Goal: Information Seeking & Learning: Learn about a topic

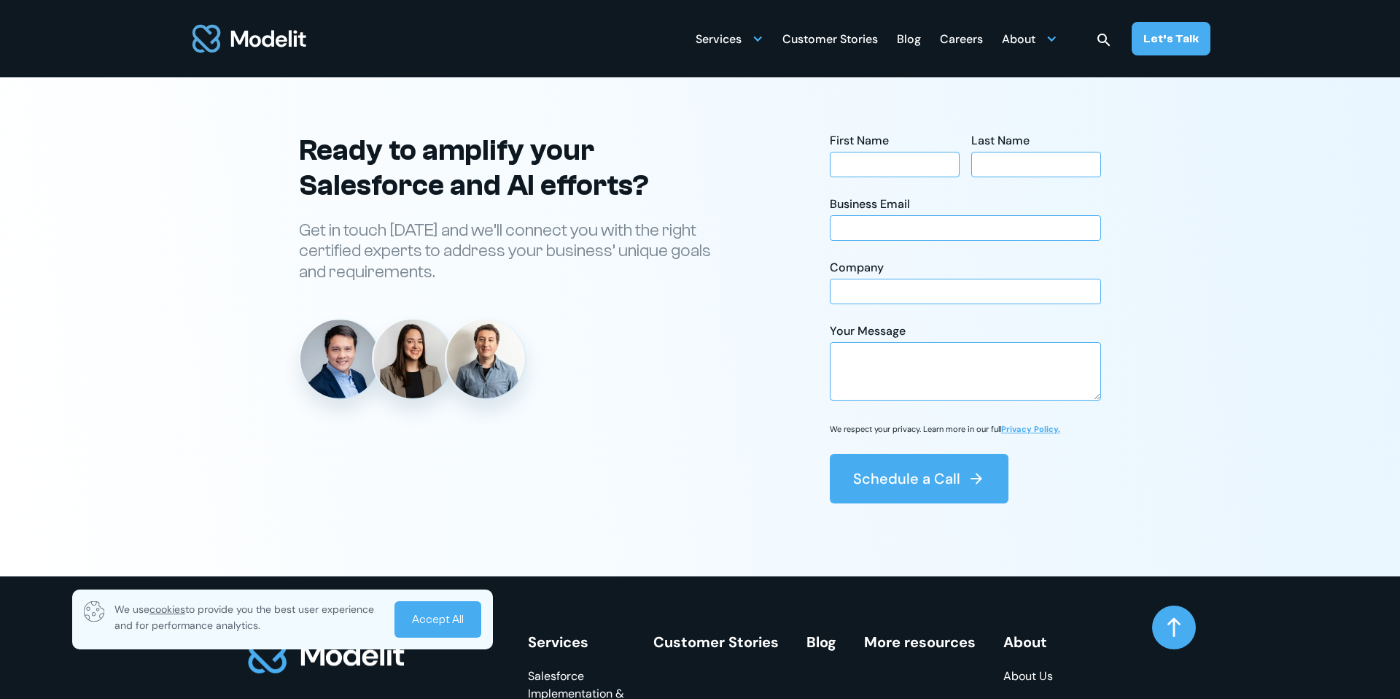
scroll to position [5363, 0]
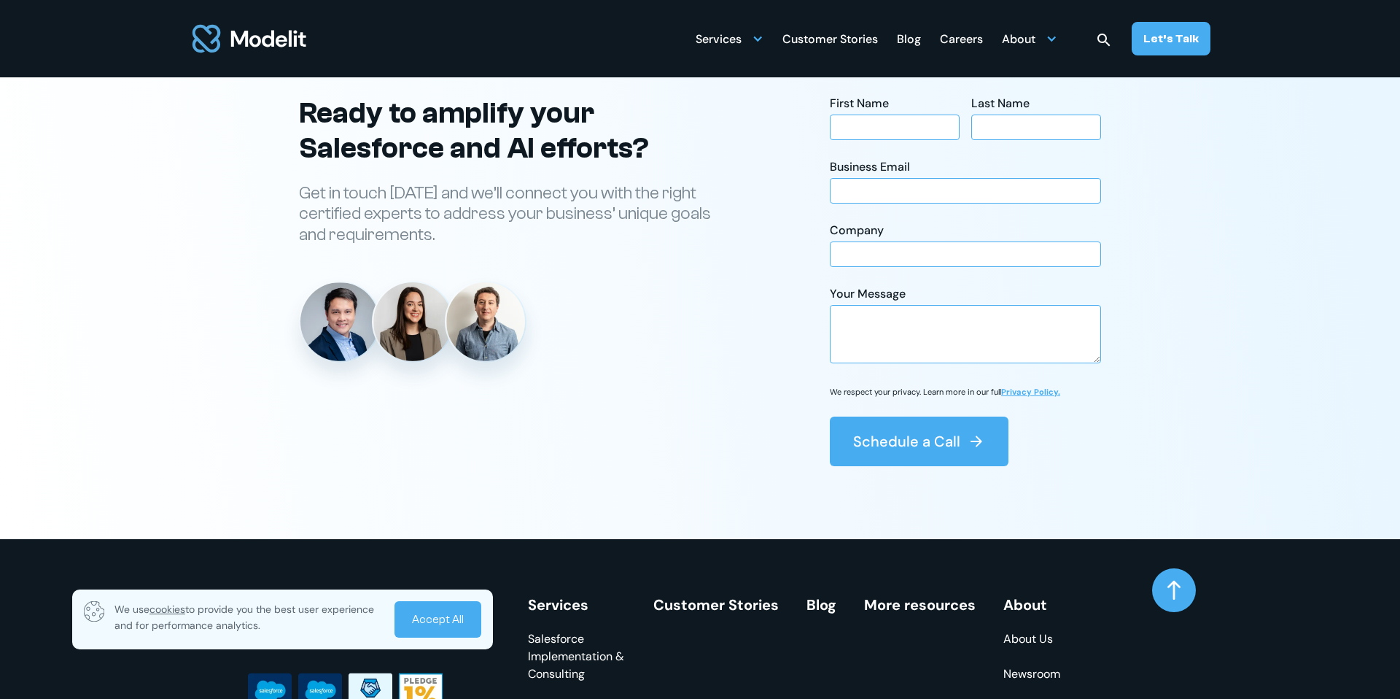
click at [341, 355] on img at bounding box center [339, 321] width 79 height 79
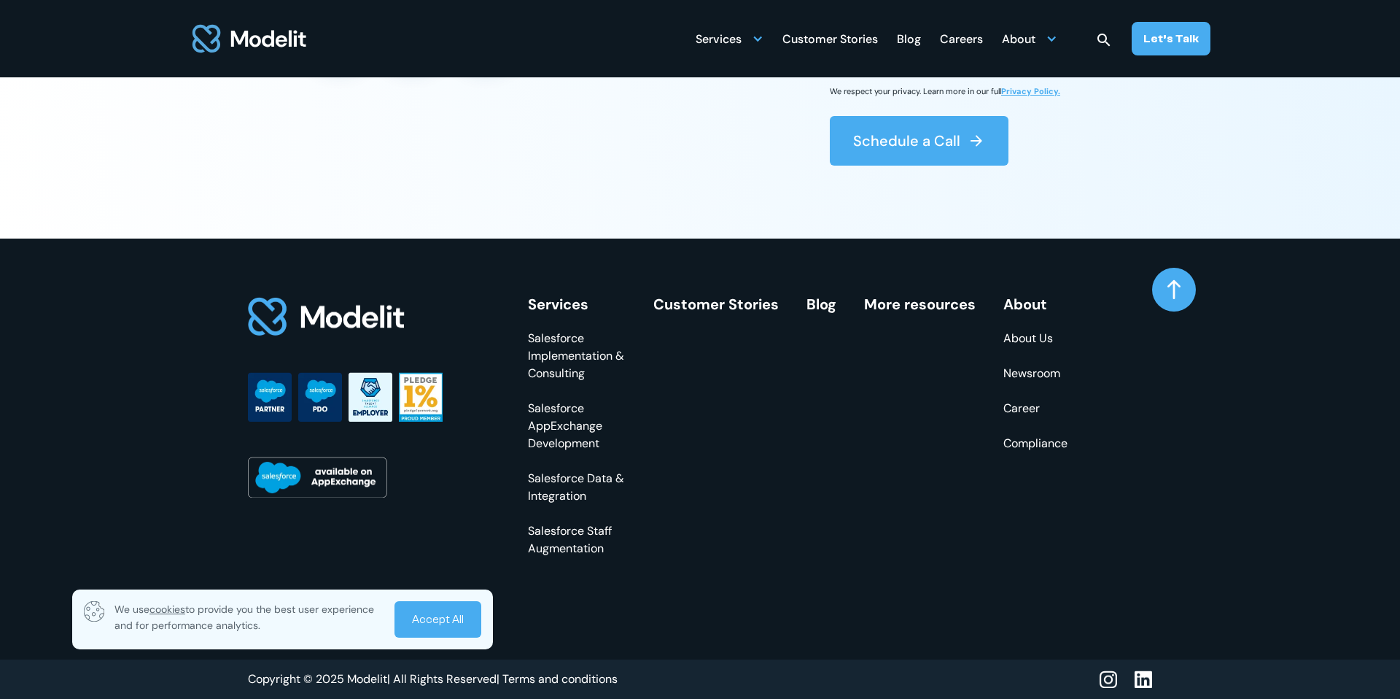
scroll to position [5690, 0]
click at [1003, 412] on link "Career" at bounding box center [1035, 409] width 64 height 18
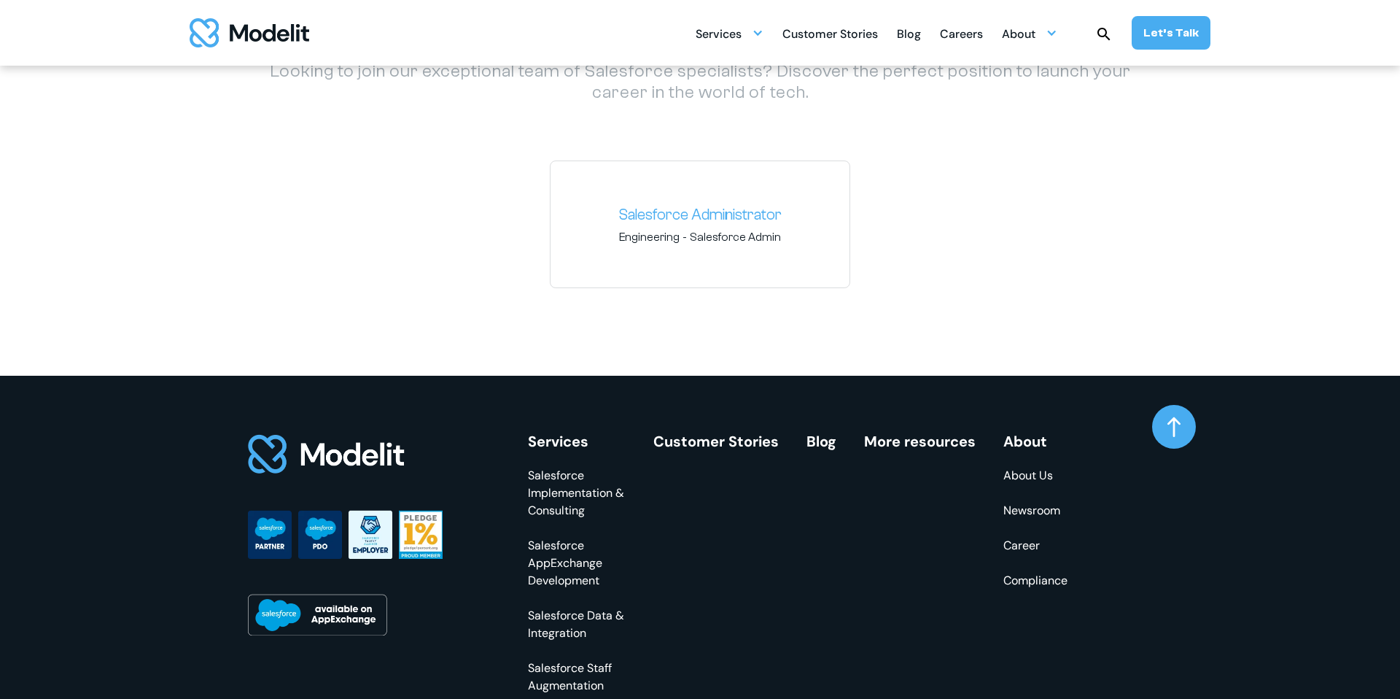
scroll to position [2223, 0]
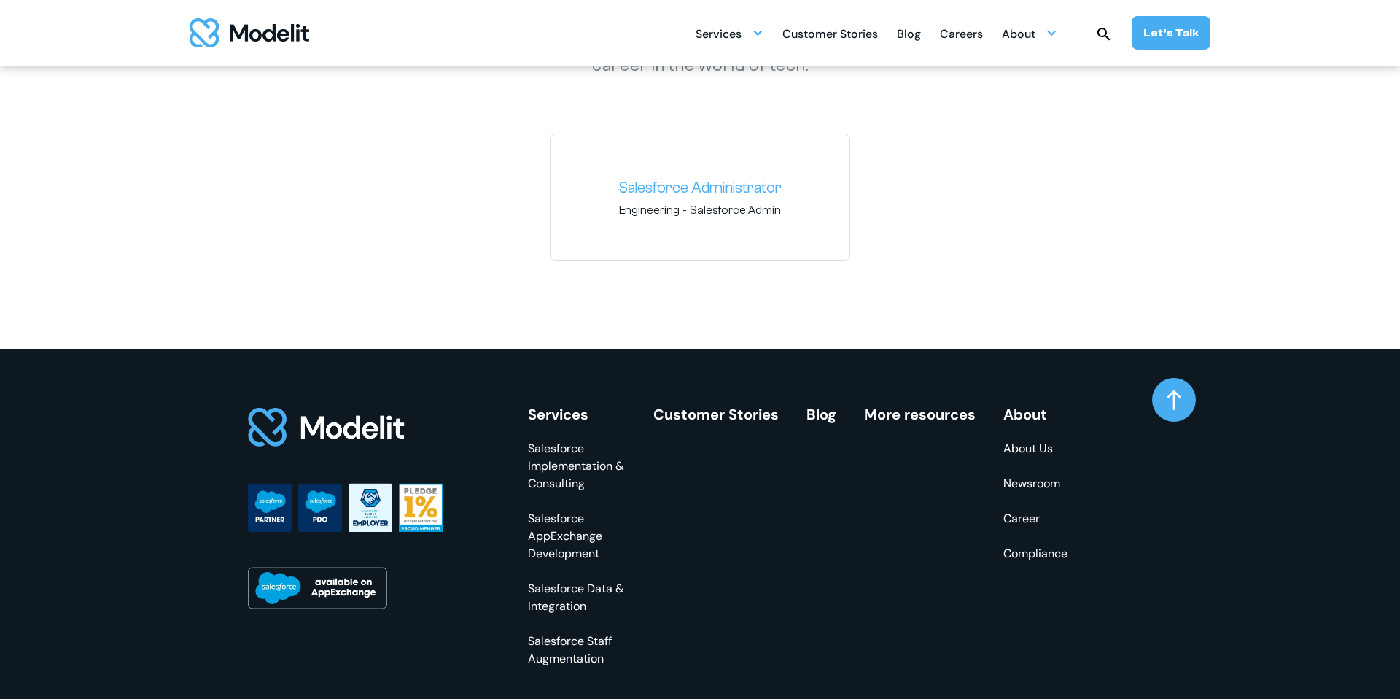
click at [1022, 516] on link "Career" at bounding box center [1035, 519] width 64 height 18
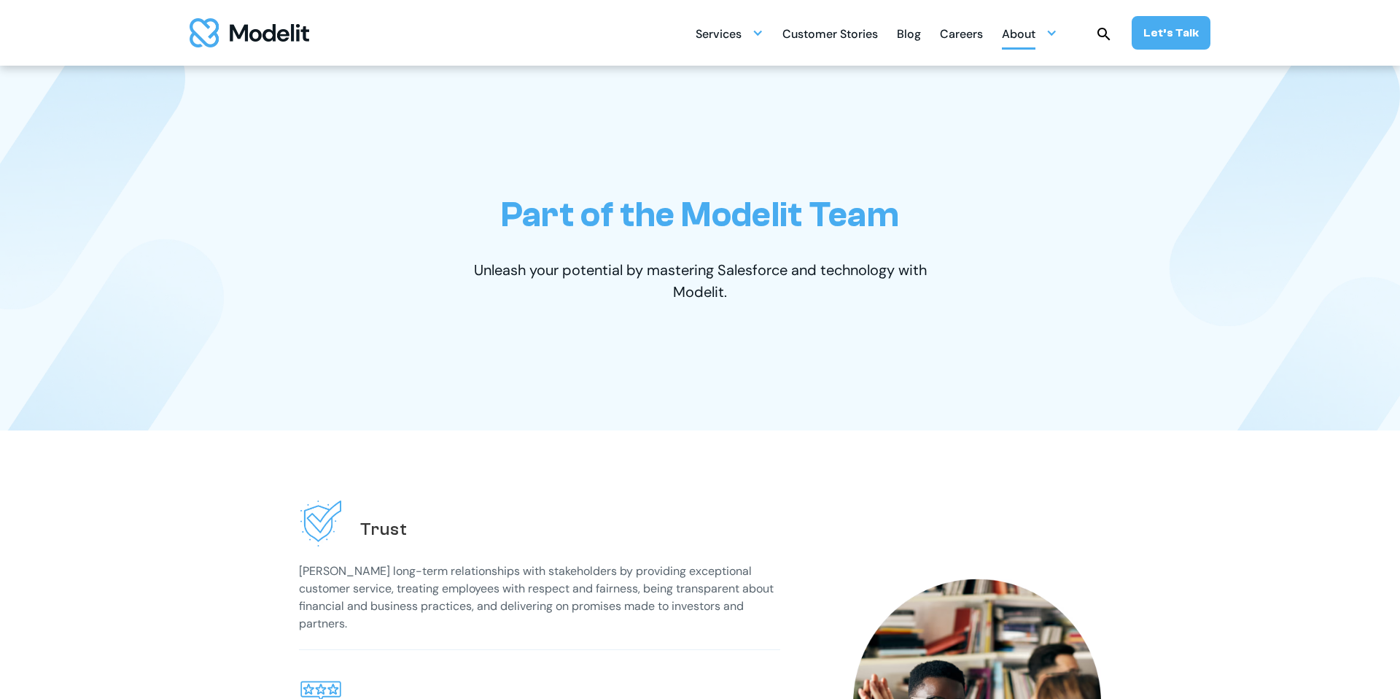
click at [1019, 36] on div "About" at bounding box center [1019, 35] width 34 height 28
click at [1095, 147] on p "About us" at bounding box center [1136, 142] width 140 height 19
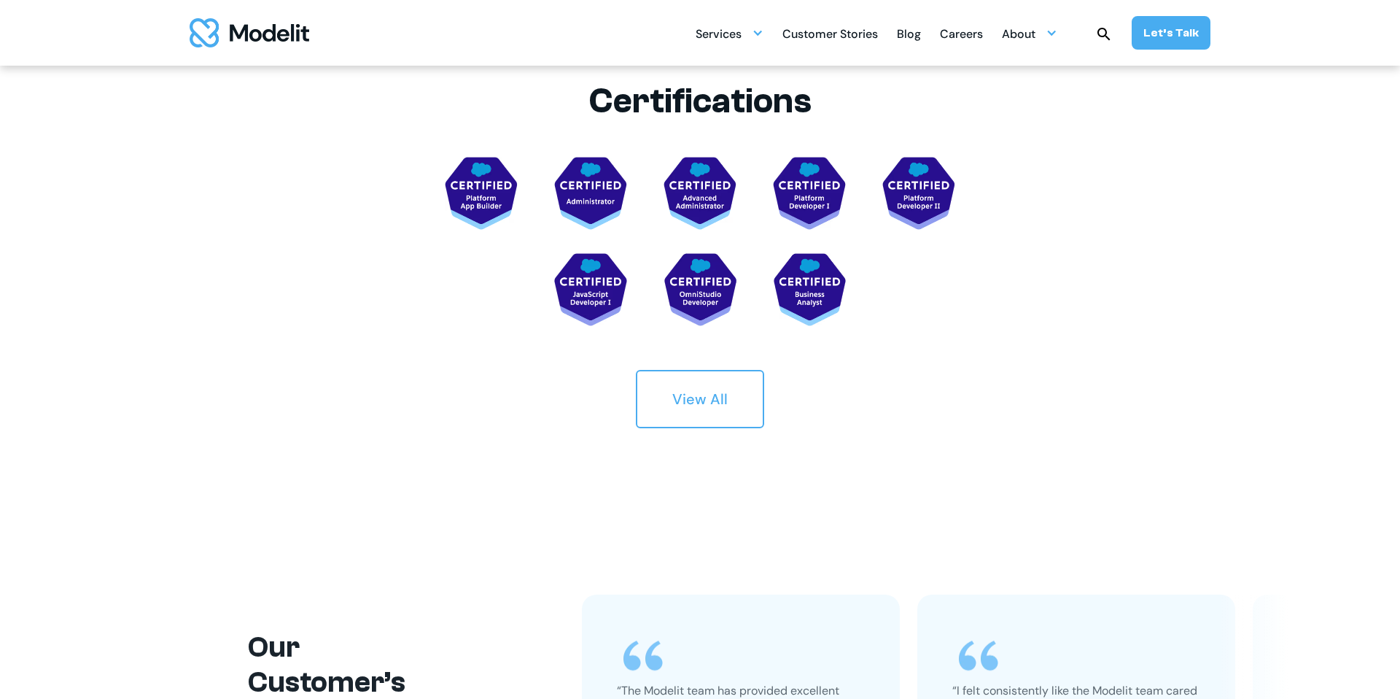
scroll to position [2718, 0]
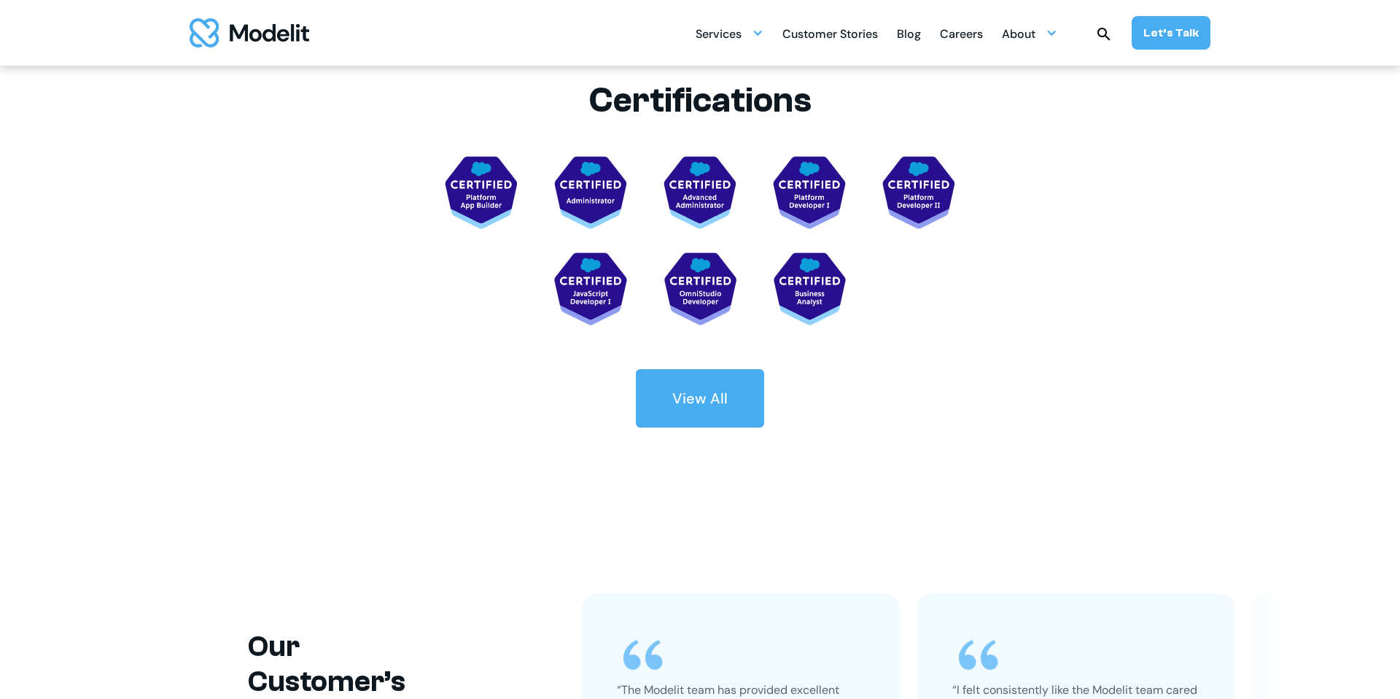
click at [706, 381] on link "View All" at bounding box center [700, 398] width 128 height 58
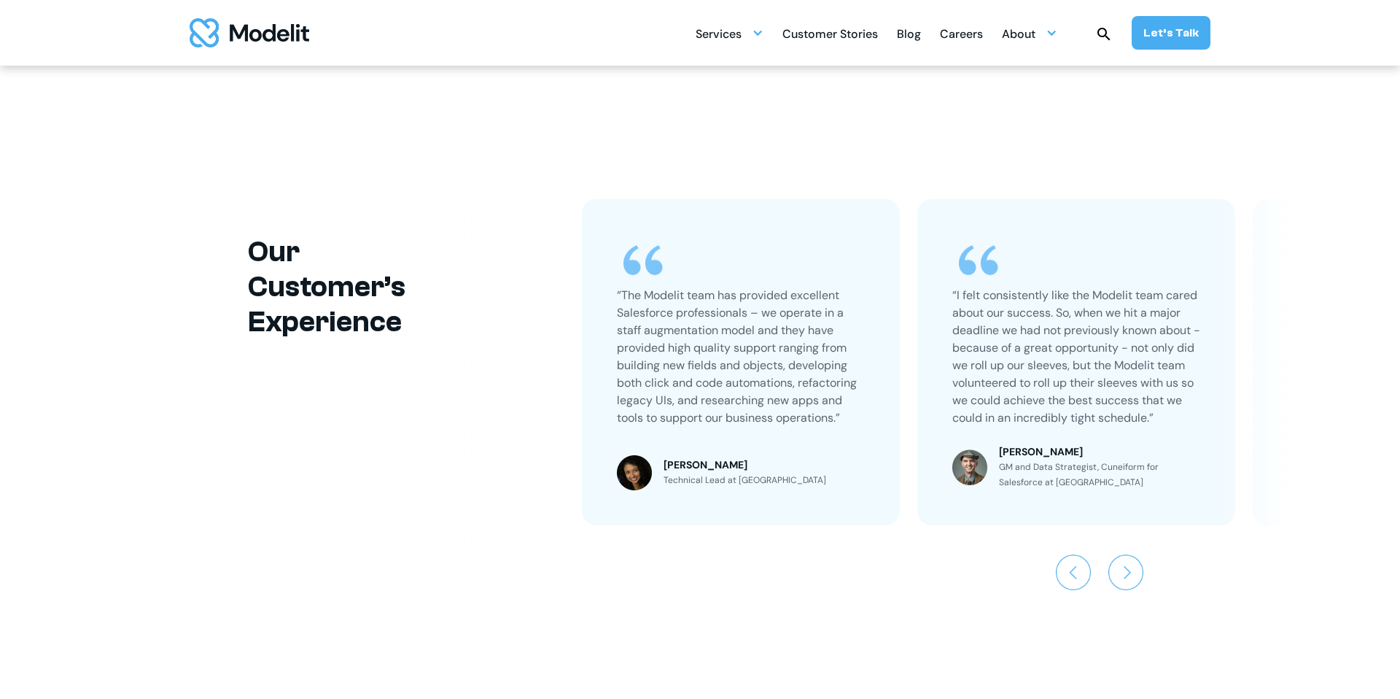
scroll to position [3248, 0]
click at [1105, 558] on div at bounding box center [797, 570] width 693 height 35
click at [1119, 574] on img "Next slide" at bounding box center [1125, 570] width 35 height 35
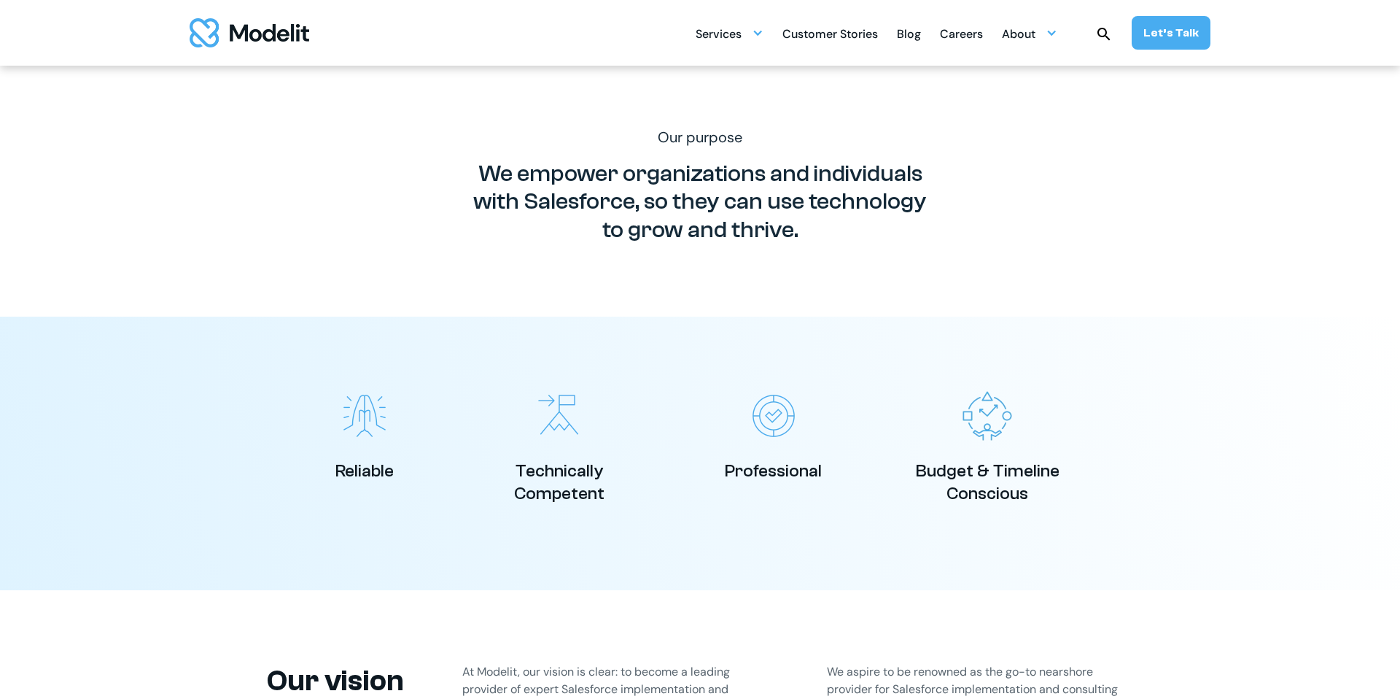
scroll to position [0, 0]
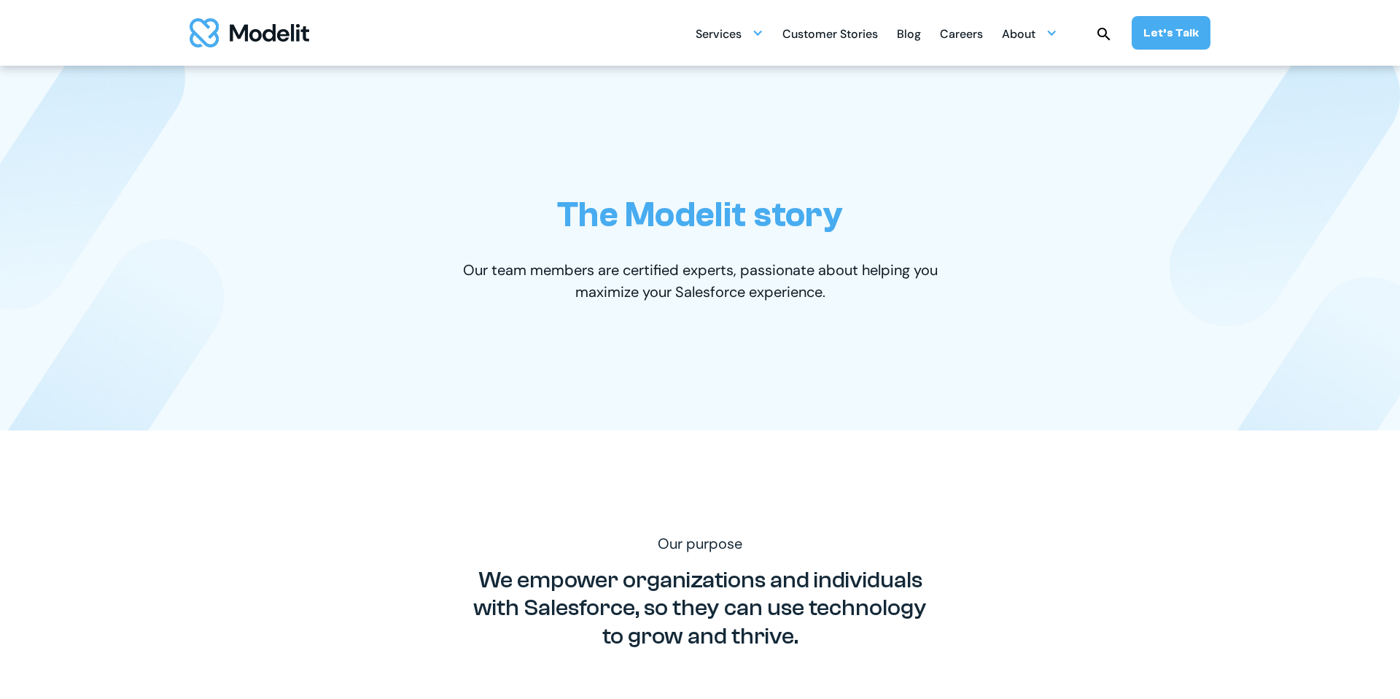
click at [836, 27] on div "Customer Stories" at bounding box center [830, 35] width 96 height 28
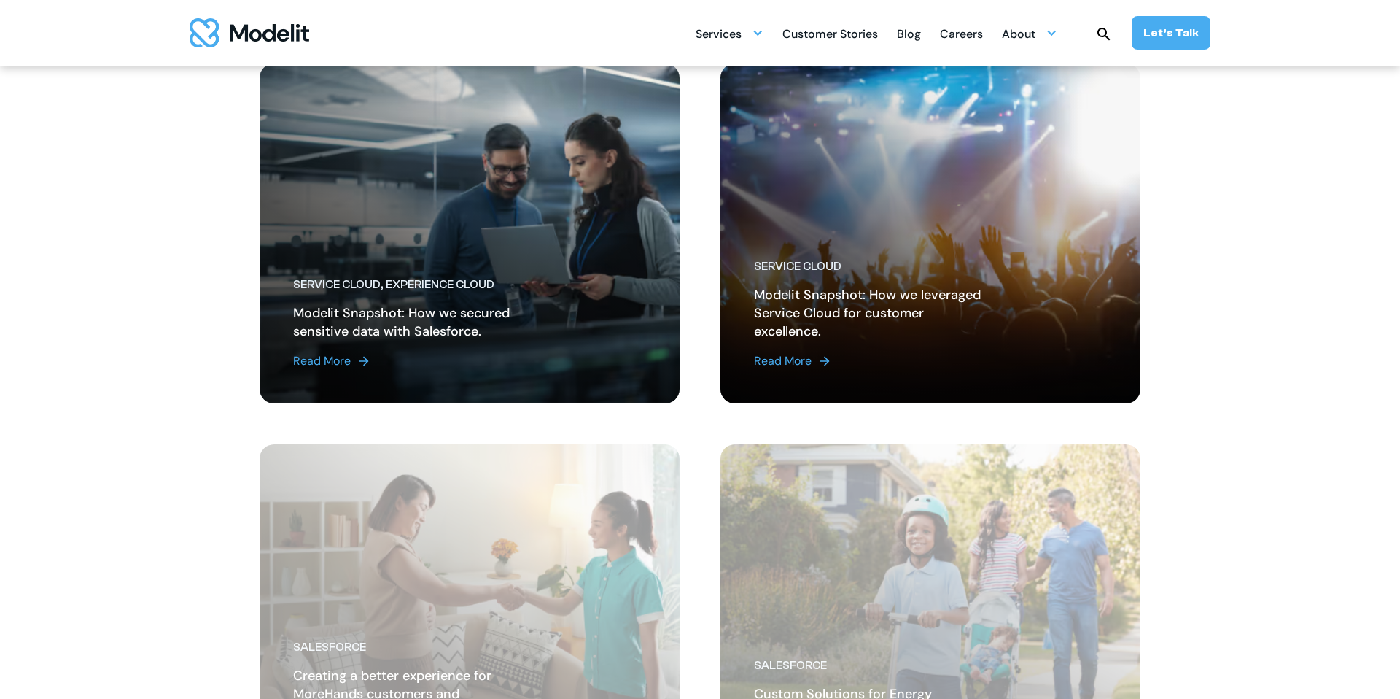
scroll to position [1440, 0]
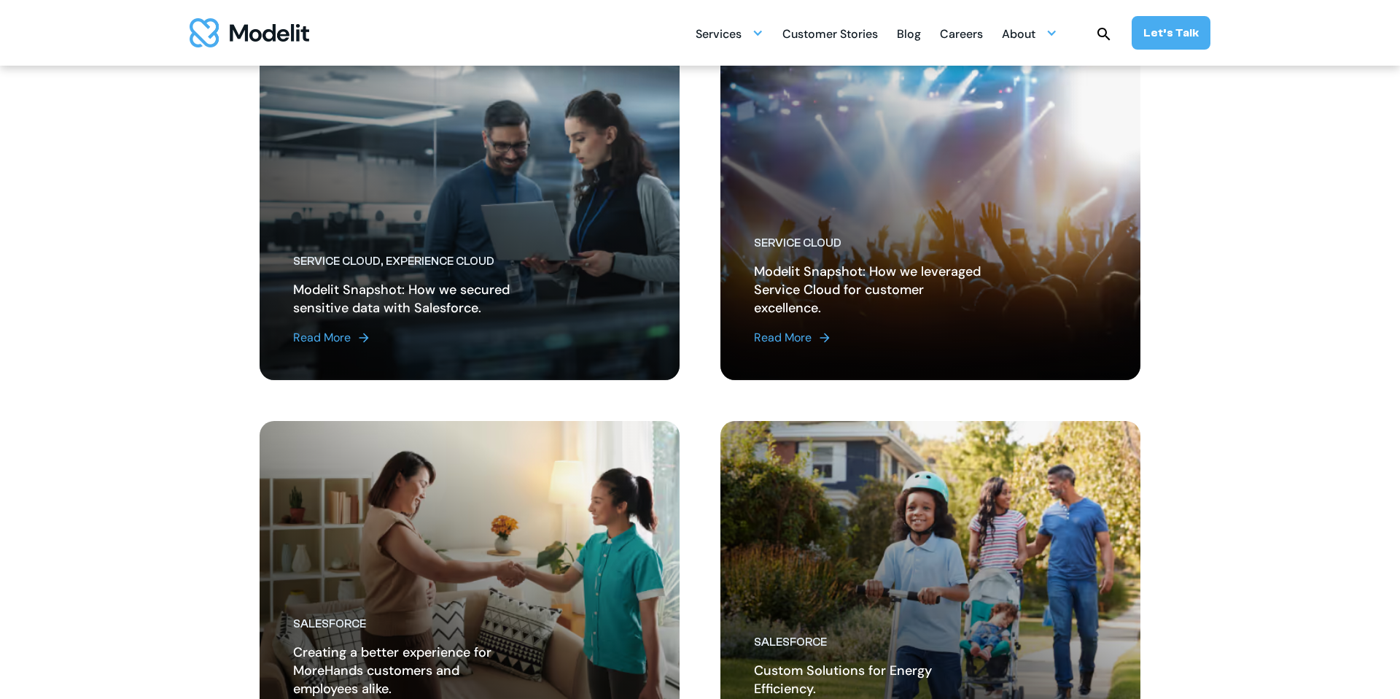
click at [313, 340] on div "Read More" at bounding box center [322, 338] width 58 height 18
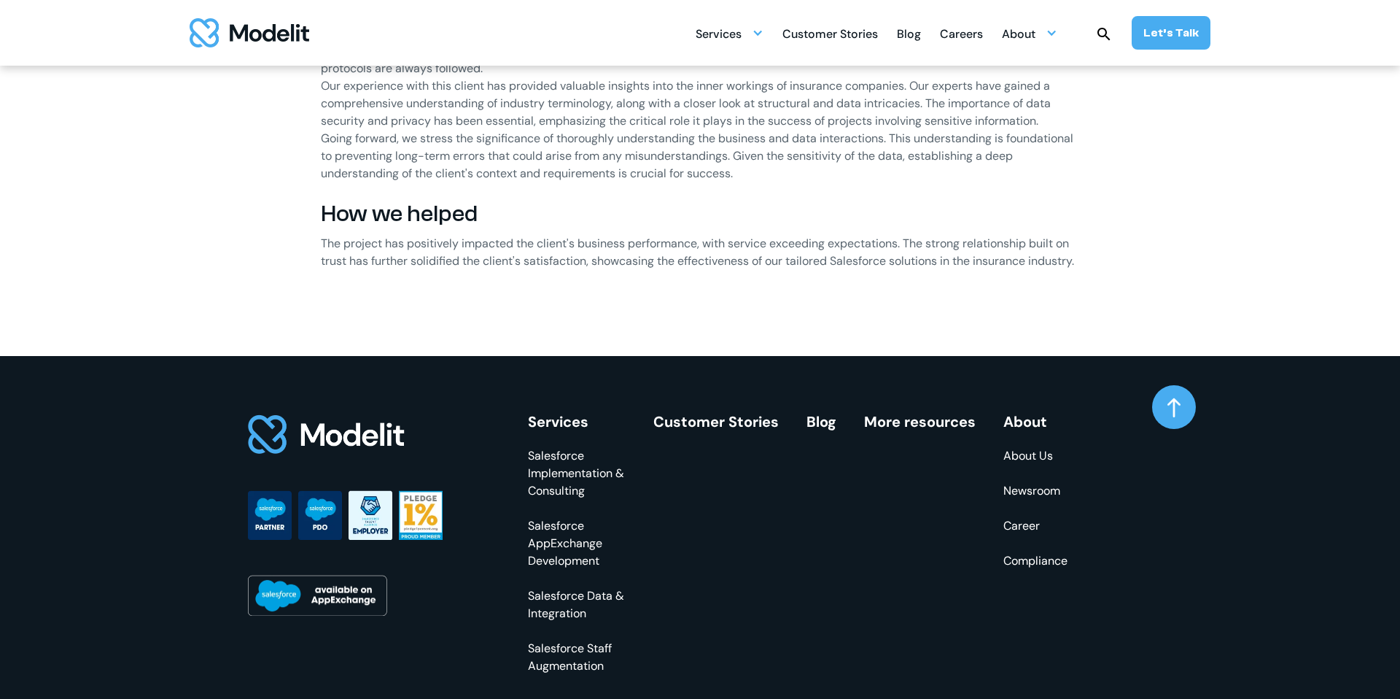
scroll to position [1788, 0]
